Goal: Task Accomplishment & Management: Use online tool/utility

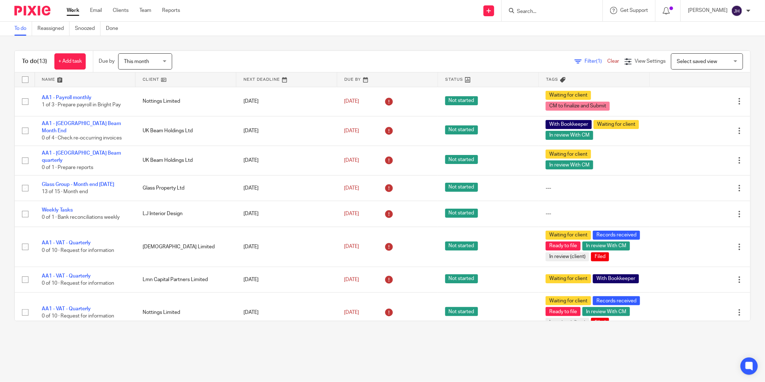
click at [546, 10] on input "Search" at bounding box center [548, 12] width 65 height 6
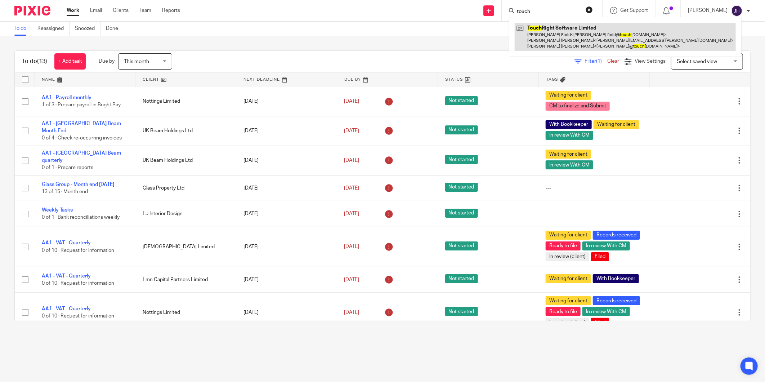
type input "touch"
click at [542, 37] on link at bounding box center [625, 37] width 221 height 28
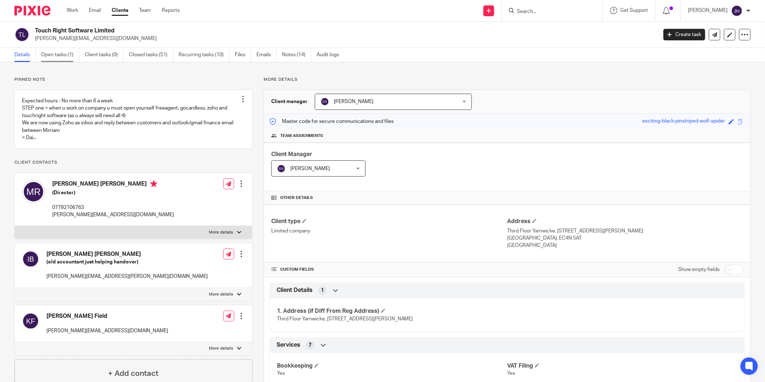
click at [56, 54] on link "Open tasks (1)" at bounding box center [60, 55] width 38 height 14
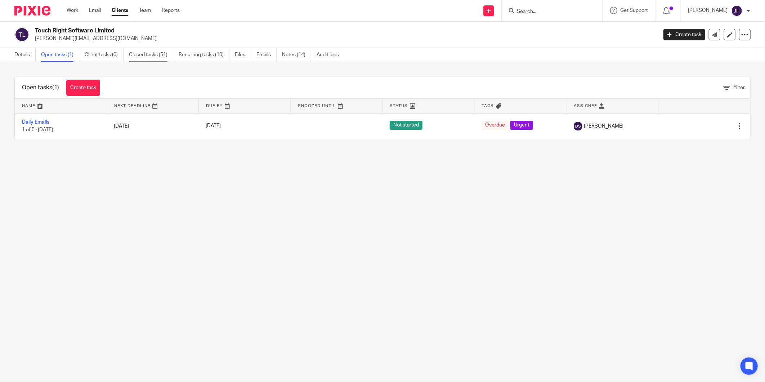
click at [145, 53] on link "Closed tasks (51)" at bounding box center [151, 55] width 44 height 14
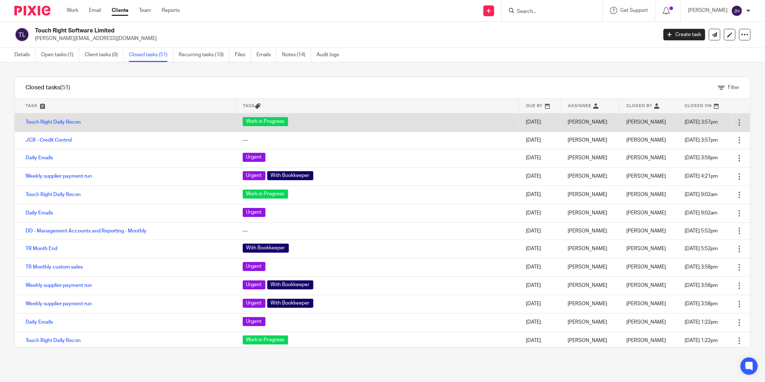
click at [732, 121] on td "Open Delete" at bounding box center [741, 122] width 18 height 18
click at [736, 121] on div at bounding box center [739, 122] width 7 height 7
click at [45, 123] on link "Touch Right Daily Recon" at bounding box center [53, 122] width 55 height 5
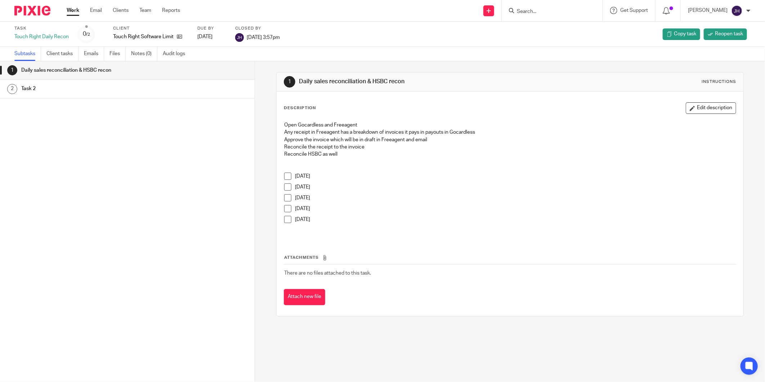
click at [722, 33] on span "Reopen task" at bounding box center [729, 33] width 28 height 7
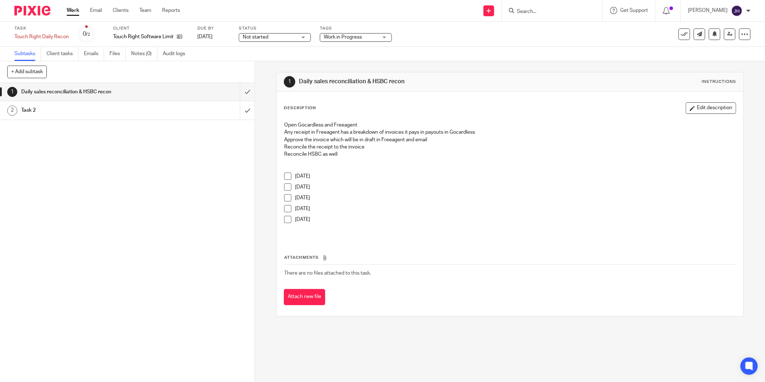
click at [548, 11] on input "Search" at bounding box center [548, 12] width 65 height 6
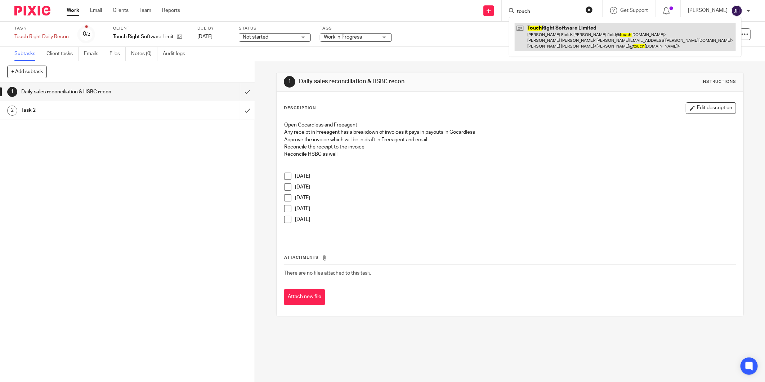
type input "touch"
click at [548, 34] on link at bounding box center [625, 37] width 221 height 28
click at [548, 28] on link at bounding box center [625, 37] width 221 height 28
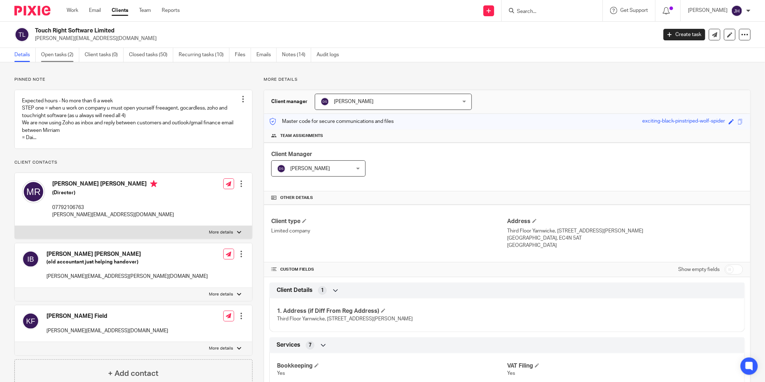
click at [62, 55] on link "Open tasks (2)" at bounding box center [60, 55] width 38 height 14
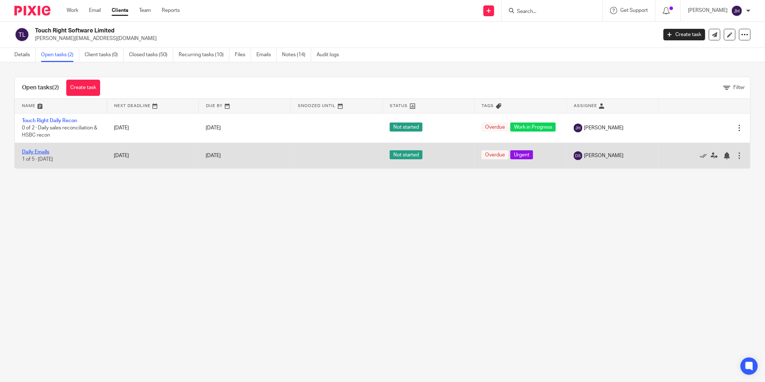
click at [35, 153] on link "Daily Emails" at bounding box center [35, 151] width 27 height 5
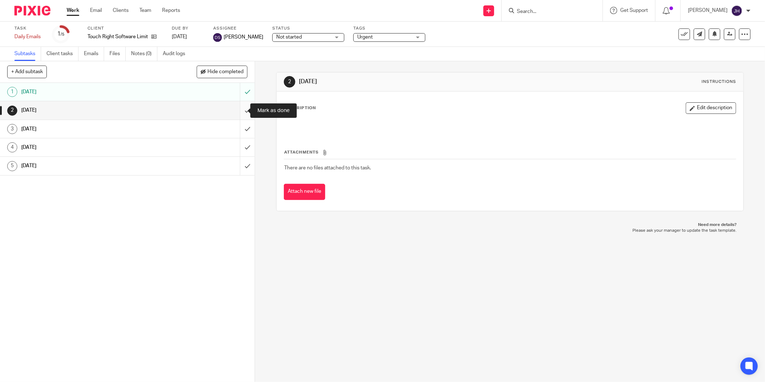
click at [240, 107] on input "submit" at bounding box center [127, 110] width 255 height 18
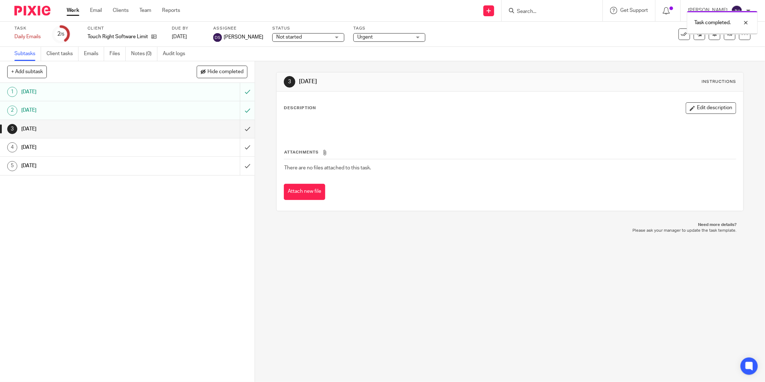
click at [29, 54] on link "Subtasks" at bounding box center [27, 54] width 27 height 14
